Goal: Use online tool/utility: Use online tool/utility

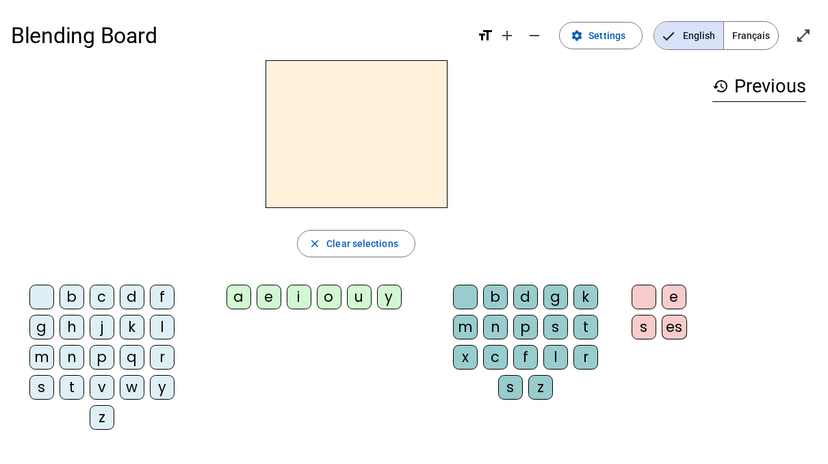
click at [299, 294] on div "i" at bounding box center [299, 297] width 25 height 25
click at [552, 353] on div "l" at bounding box center [555, 357] width 25 height 25
click at [52, 356] on div "m" at bounding box center [41, 357] width 25 height 25
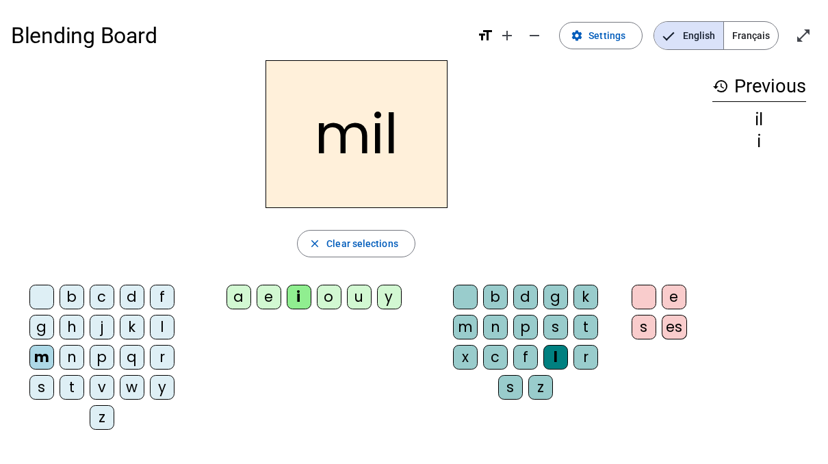
click at [247, 292] on div "a" at bounding box center [239, 297] width 25 height 25
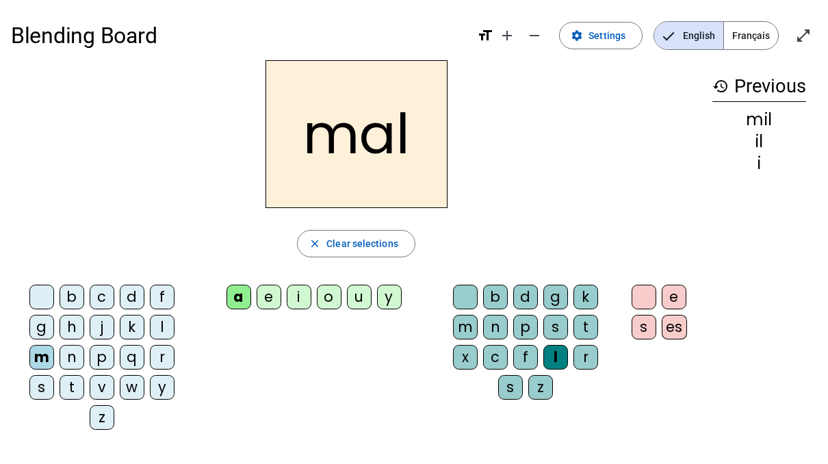
click at [557, 362] on div "l" at bounding box center [555, 357] width 25 height 25
click at [640, 298] on div at bounding box center [644, 297] width 25 height 25
click at [370, 240] on span "Clear selections" at bounding box center [362, 243] width 72 height 16
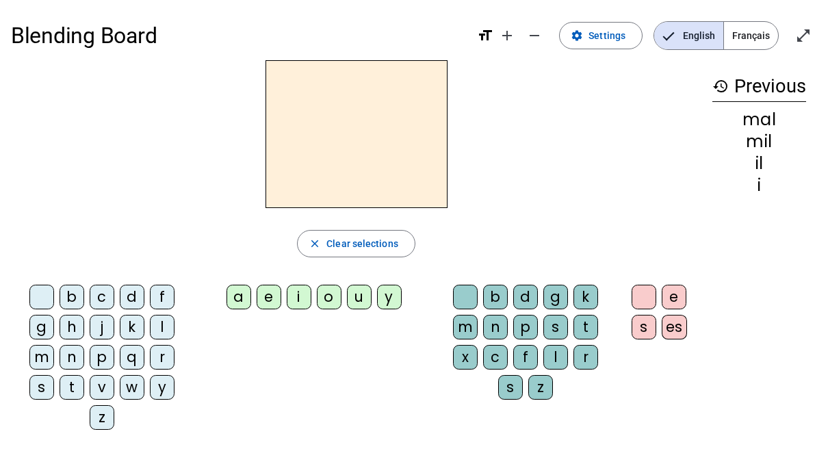
click at [41, 354] on div "m" at bounding box center [41, 357] width 25 height 25
click at [245, 294] on div "a" at bounding box center [239, 297] width 25 height 25
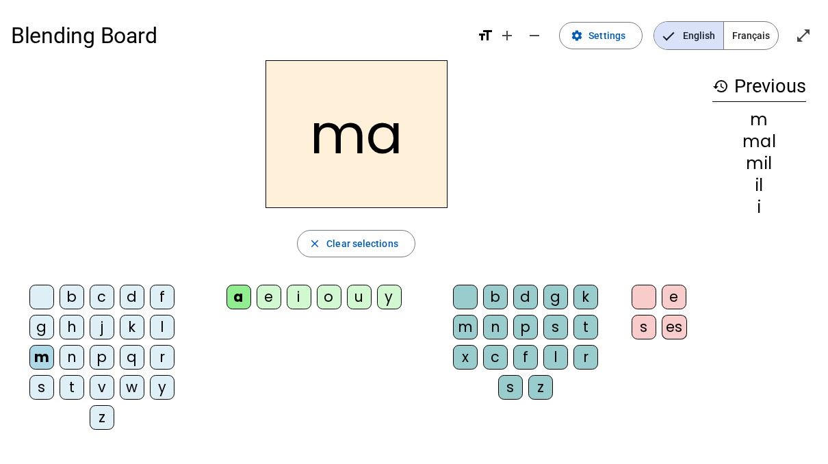
click at [165, 324] on div "l" at bounding box center [162, 327] width 25 height 25
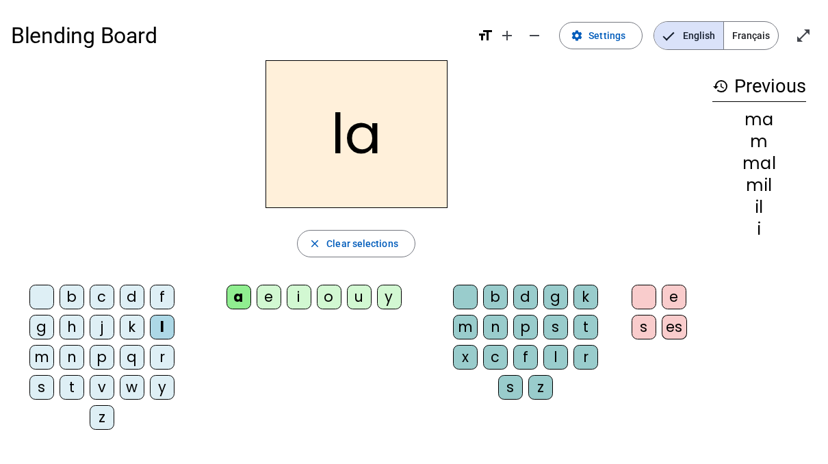
click at [358, 298] on div "u" at bounding box center [359, 297] width 25 height 25
click at [132, 298] on div "d" at bounding box center [132, 297] width 25 height 25
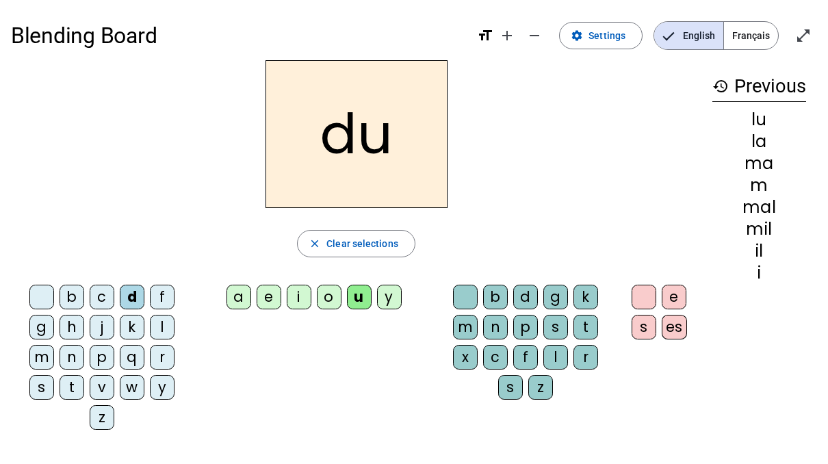
click at [73, 385] on div "t" at bounding box center [72, 387] width 25 height 25
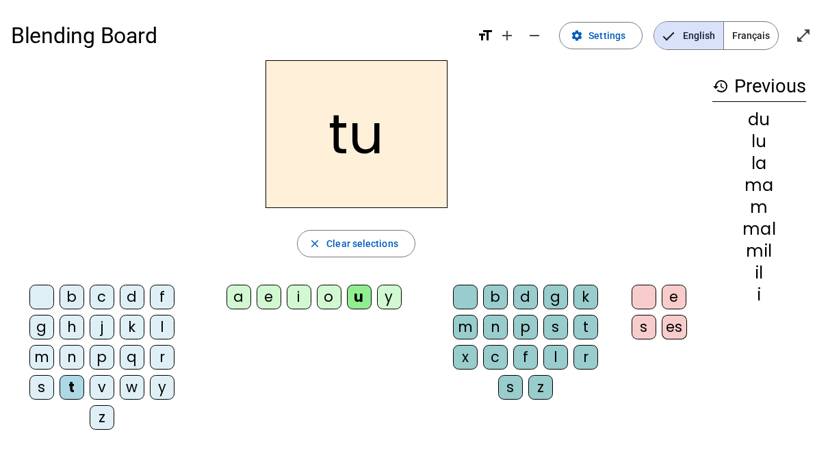
click at [274, 298] on div "e" at bounding box center [269, 297] width 25 height 25
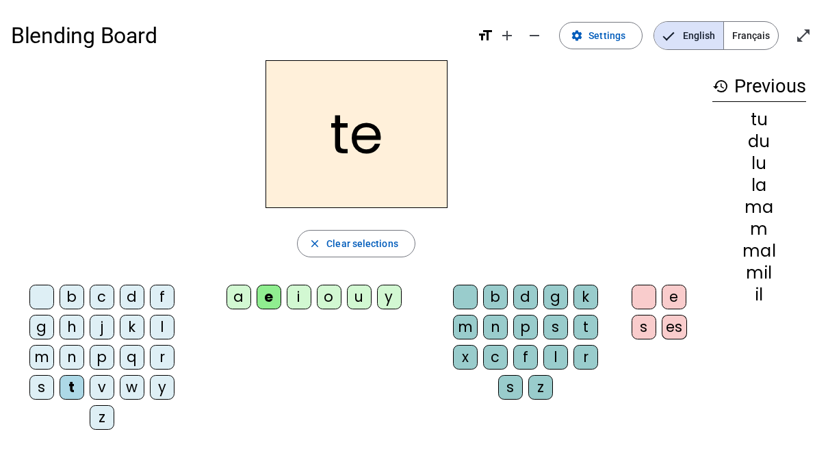
click at [136, 297] on div "d" at bounding box center [132, 297] width 25 height 25
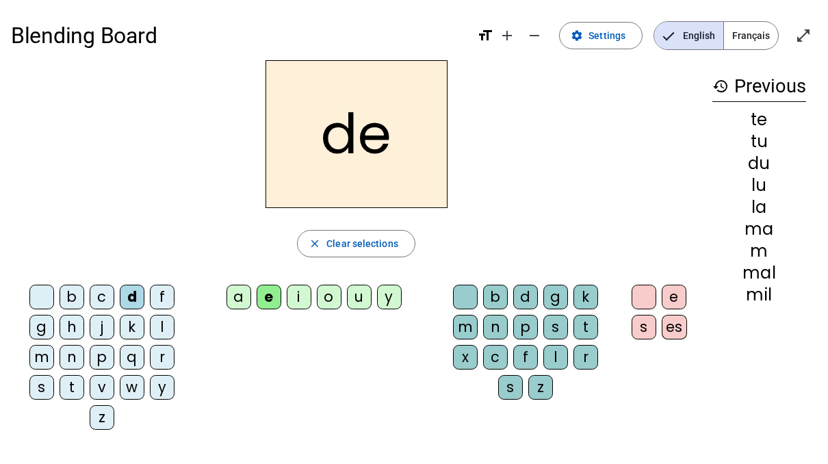
click at [101, 331] on div "j" at bounding box center [102, 327] width 25 height 25
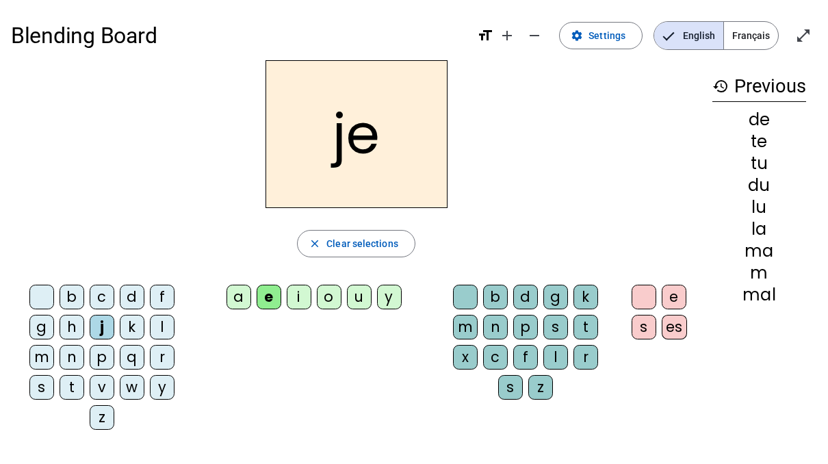
click at [485, 234] on div "close Clear selections" at bounding box center [356, 243] width 691 height 27
